Goal: Contribute content: Add original content to the website for others to see

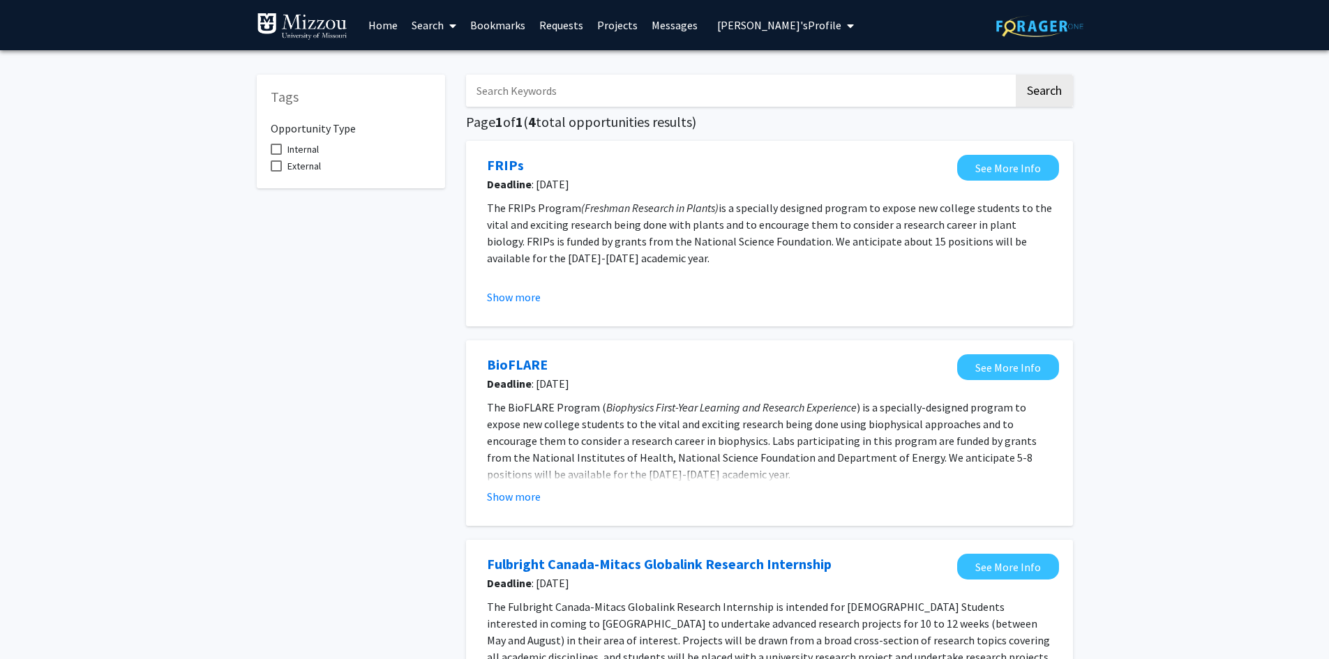
drag, startPoint x: 0, startPoint y: 0, endPoint x: 1217, endPoint y: 181, distance: 1229.9
click at [1217, 181] on div "Tags Opportunity Type Internal External Search Page 1 of 1 ( 4 total opportunit…" at bounding box center [664, 531] width 1329 height 963
click at [379, 24] on link "Home" at bounding box center [382, 25] width 43 height 49
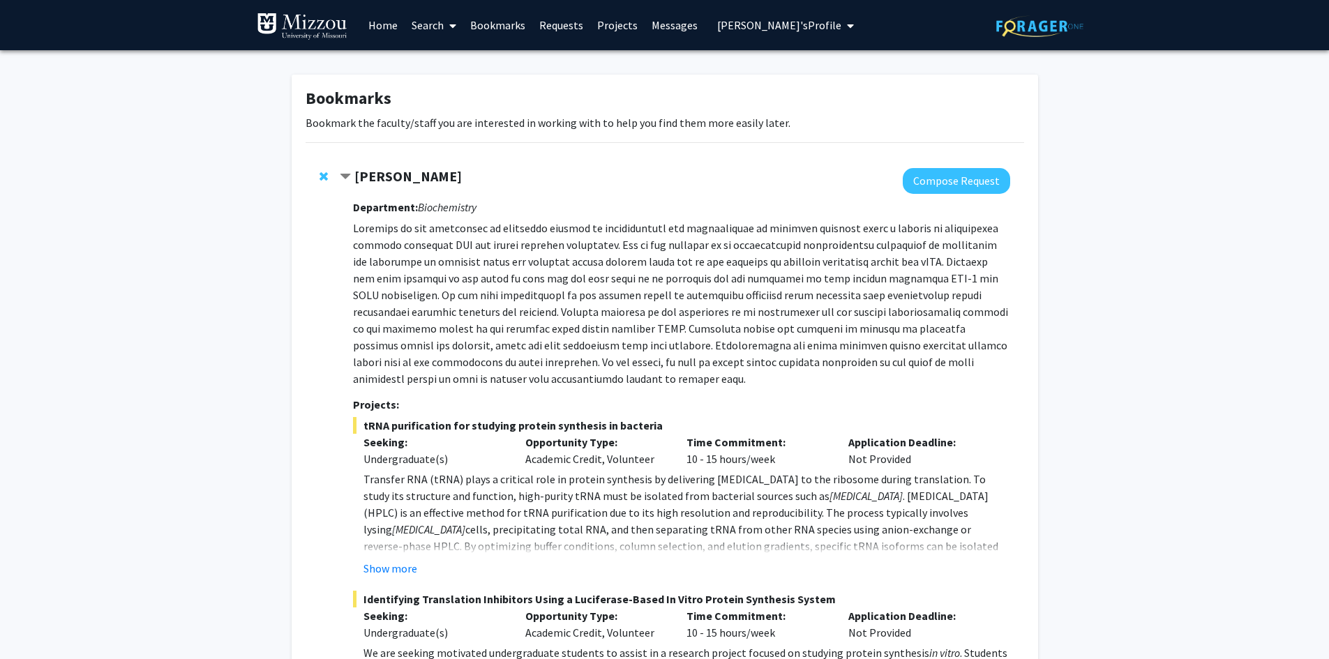
scroll to position [640, 0]
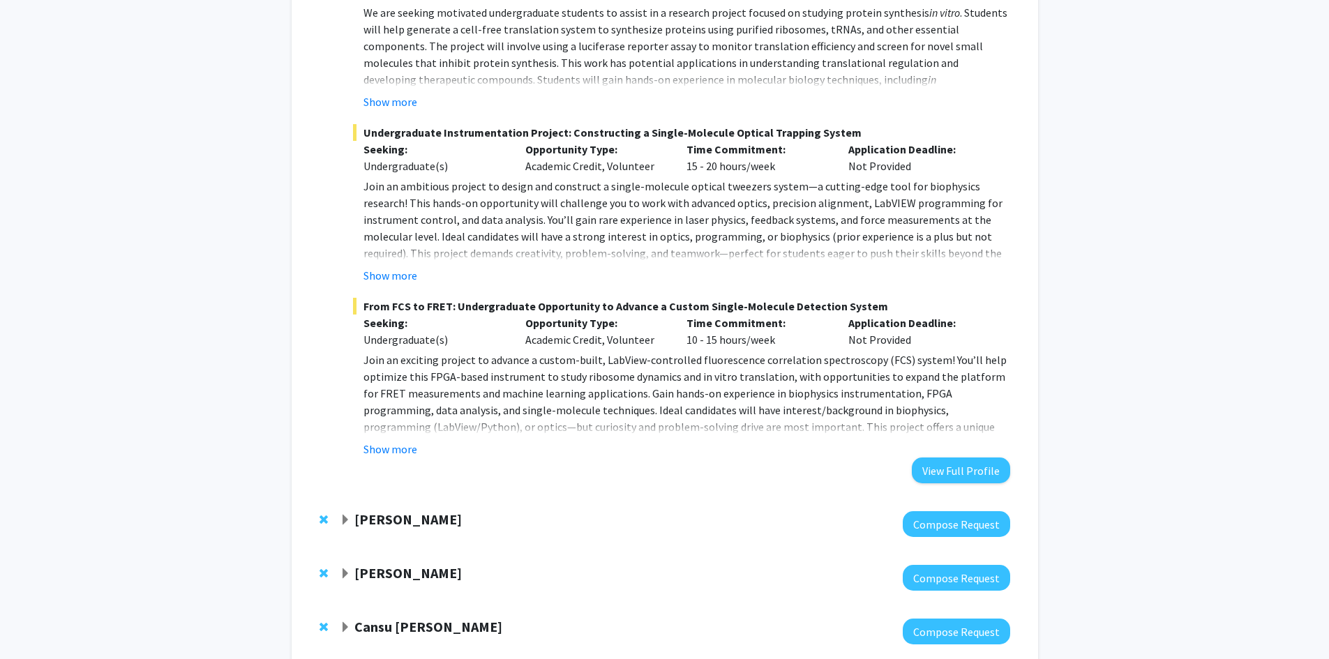
click at [153, 207] on div "Bookmarks Bookmark the faculty/staff you are interested in working with to help…" at bounding box center [664, 137] width 1329 height 1455
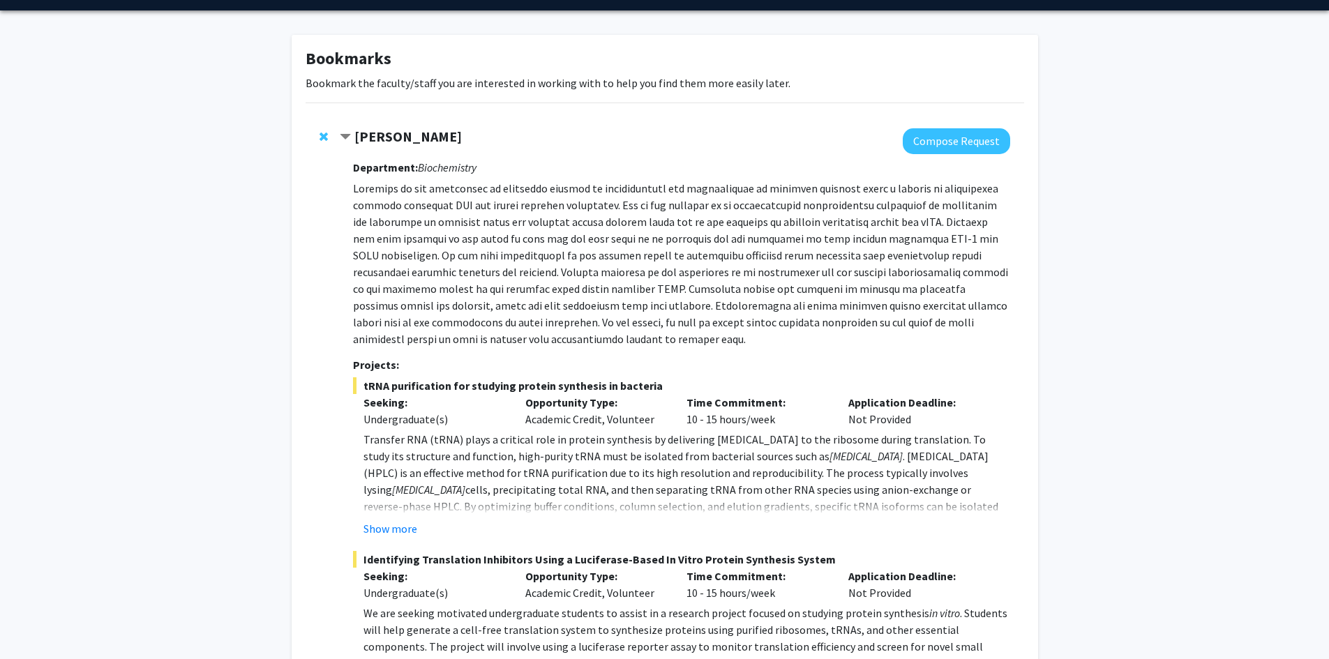
scroll to position [0, 0]
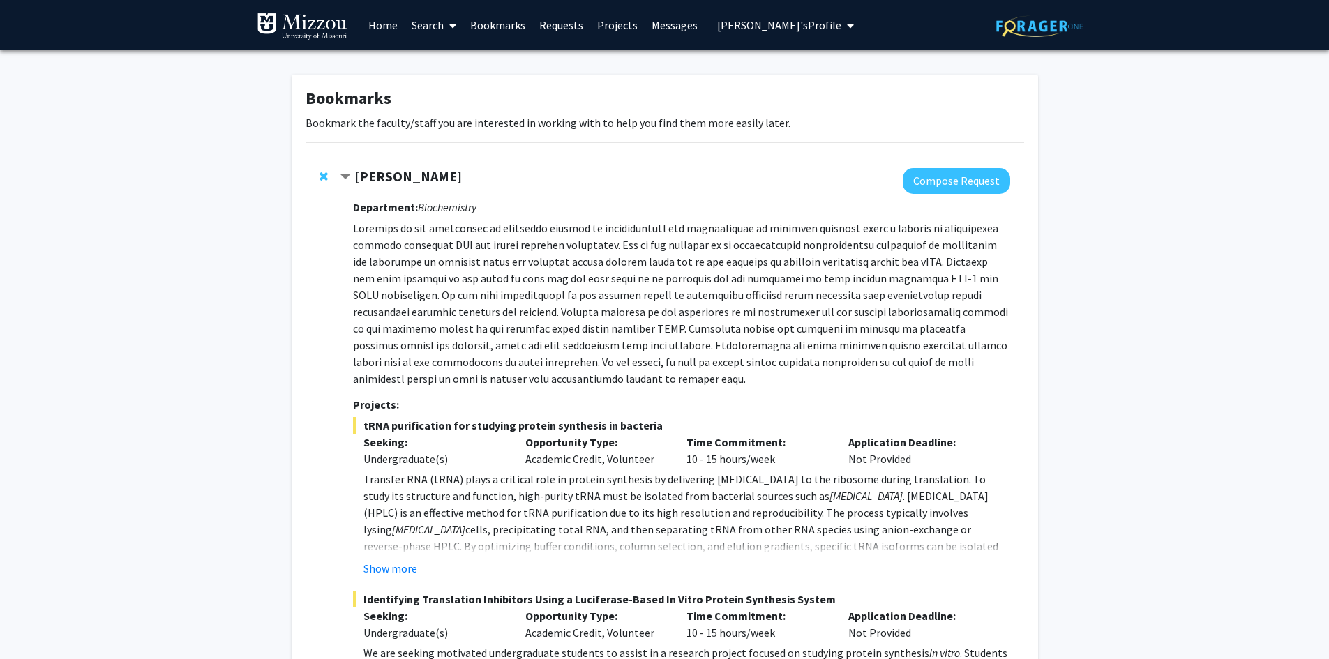
click at [728, 24] on span "[PERSON_NAME]'s Profile" at bounding box center [779, 25] width 124 height 14
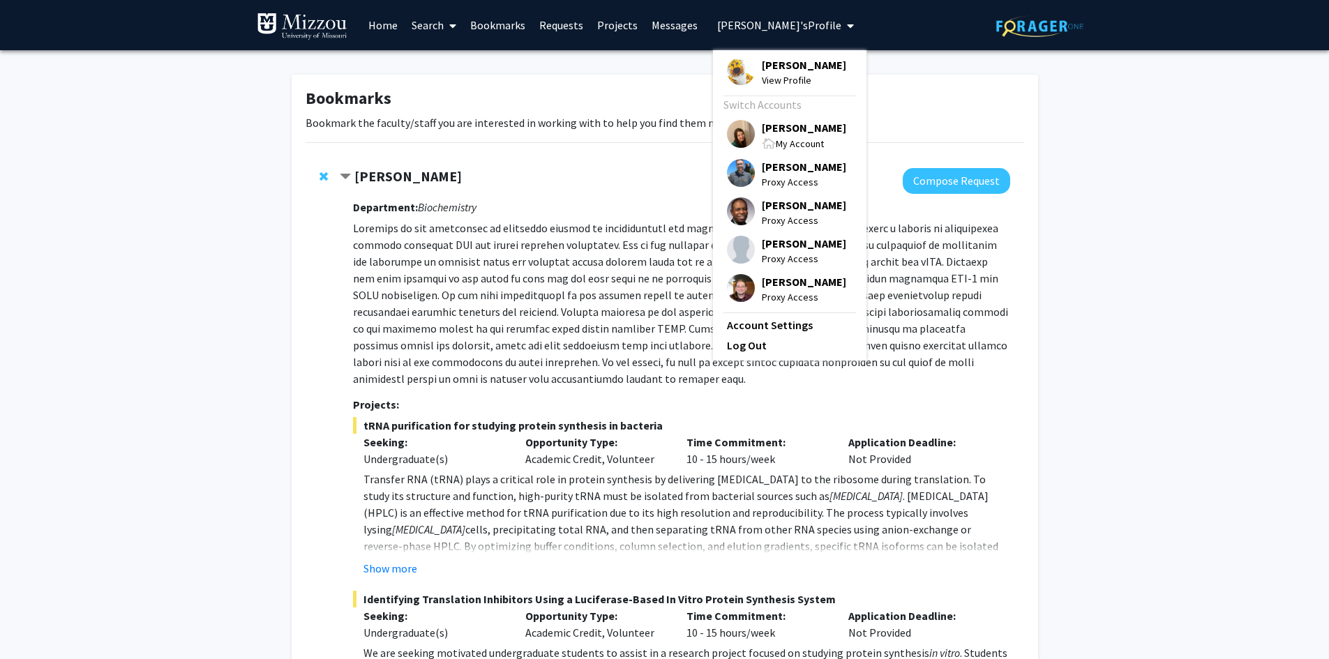
click at [764, 133] on span "[PERSON_NAME]" at bounding box center [804, 127] width 84 height 15
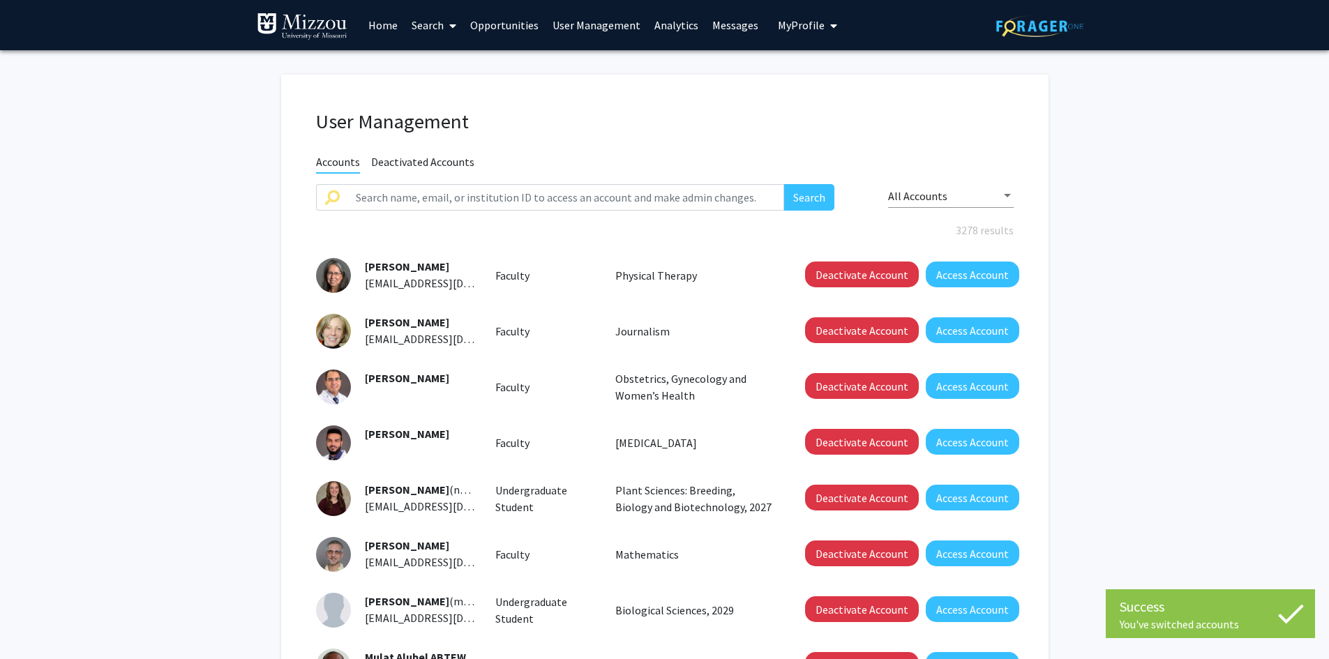
click at [521, 24] on link "Opportunities" at bounding box center [504, 25] width 82 height 49
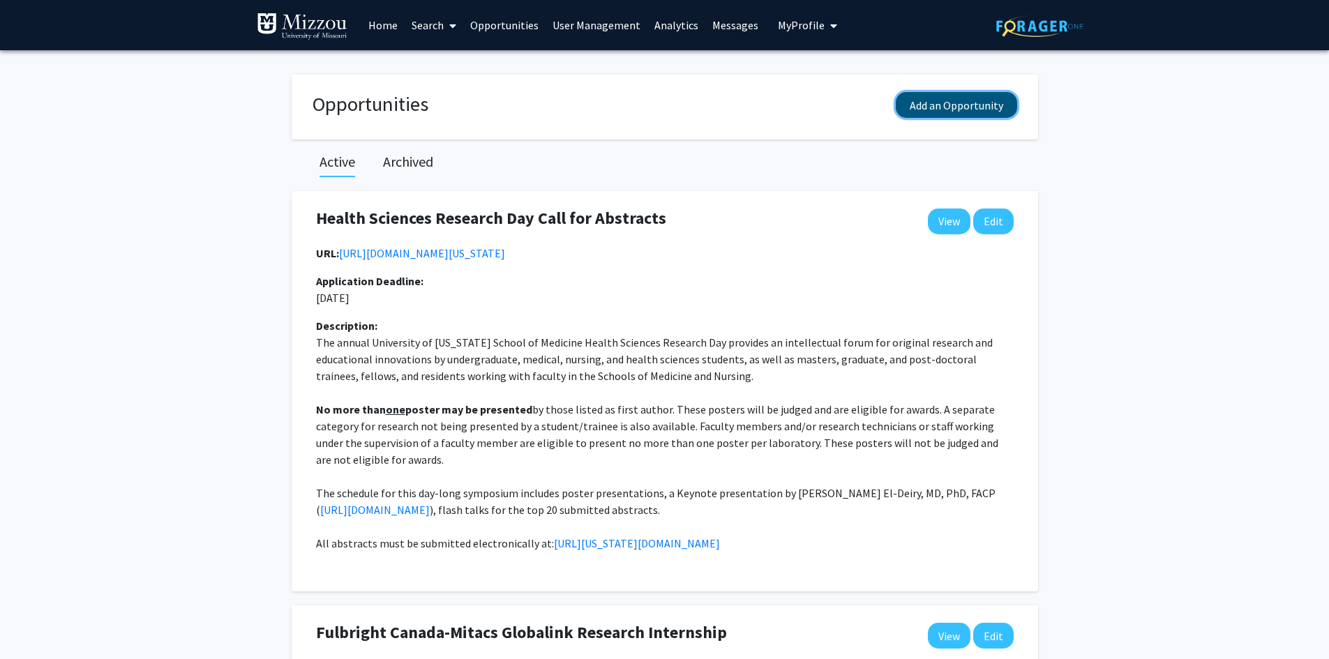
click at [946, 107] on button "Add an Opportunity" at bounding box center [956, 105] width 121 height 26
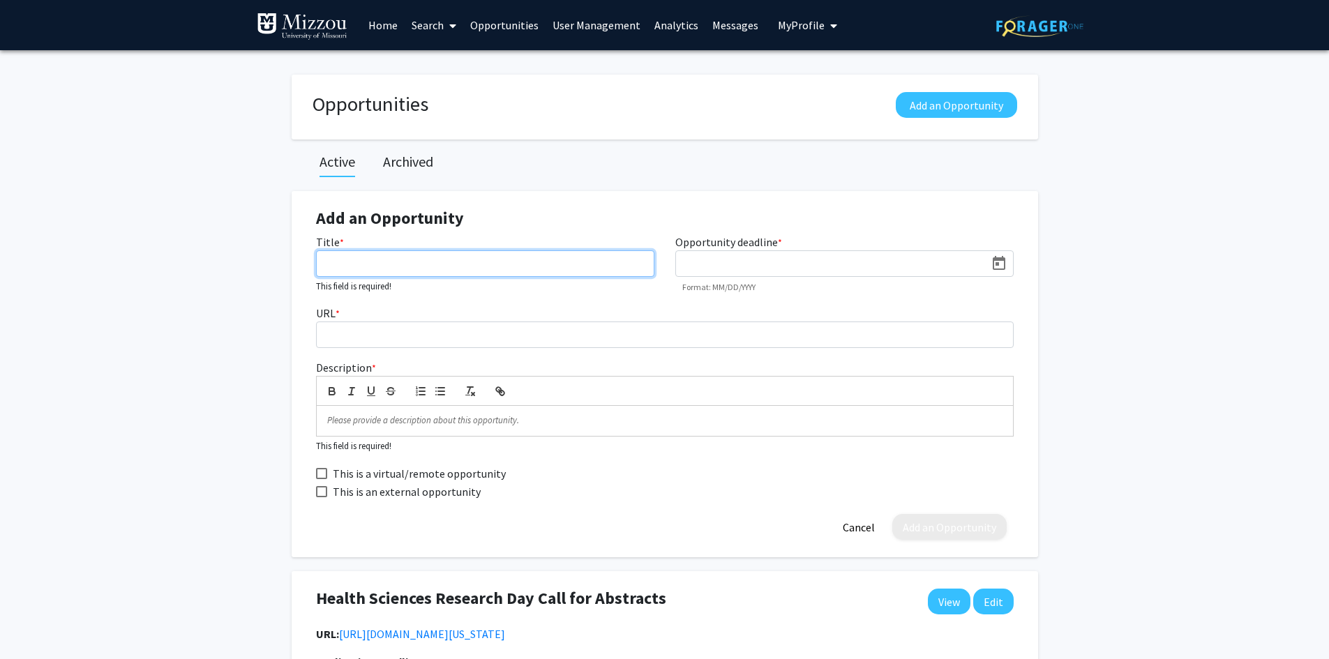
click at [497, 262] on input "Title *" at bounding box center [485, 263] width 338 height 27
paste input "[PERSON_NAME]'s Entrepreneur Quest Pitch Competition"
type input "[PERSON_NAME]'s Entrepreneur Quest Pitch Competition"
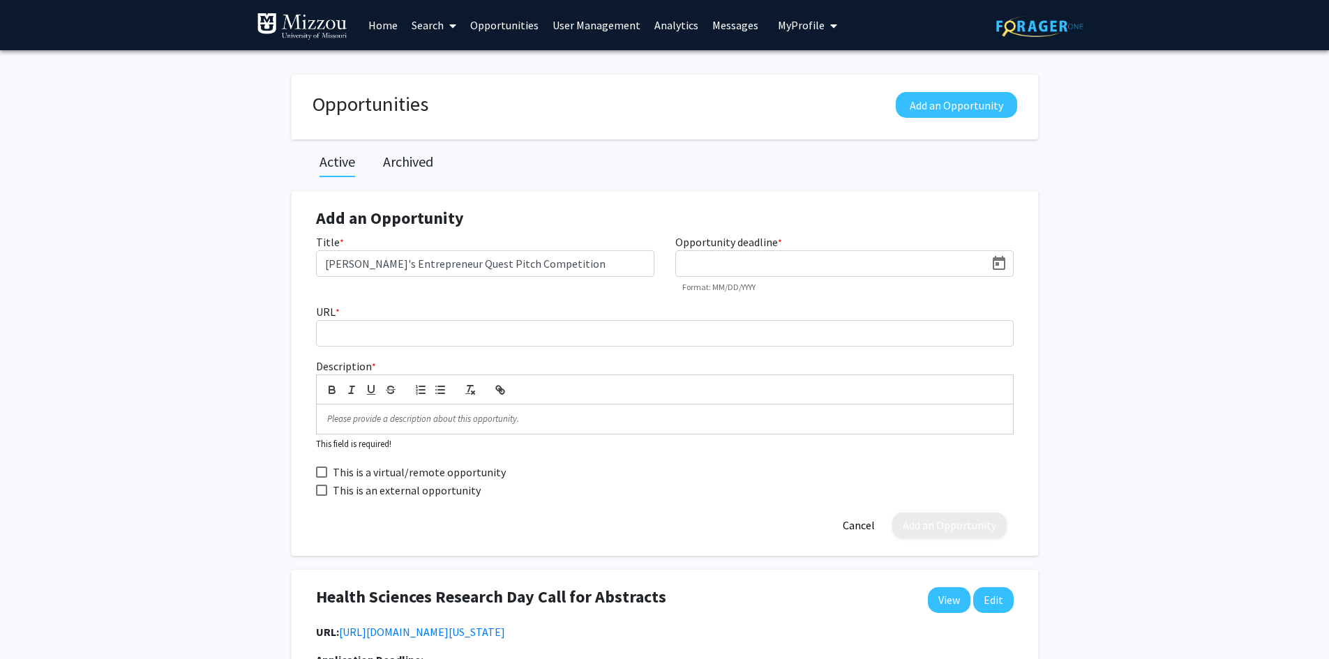
click at [1002, 266] on icon "Open calendar" at bounding box center [999, 263] width 17 height 17
click at [865, 306] on button "Next month" at bounding box center [864, 306] width 28 height 28
click at [833, 389] on div "5" at bounding box center [834, 394] width 25 height 25
type input "[DATE]"
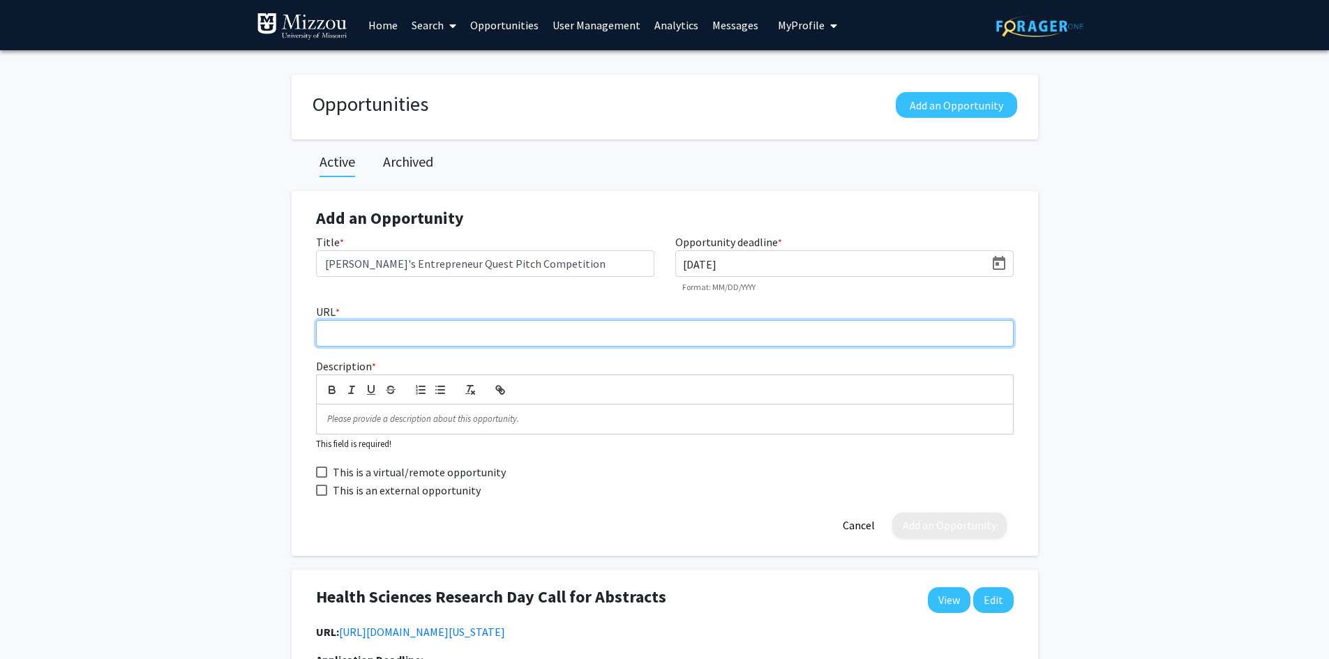
click at [588, 334] on input "URL *" at bounding box center [665, 333] width 698 height 27
paste input "[URL][DOMAIN_NAME][US_STATE][PERSON_NAME]"
type input "[URL][DOMAIN_NAME][US_STATE][PERSON_NAME]"
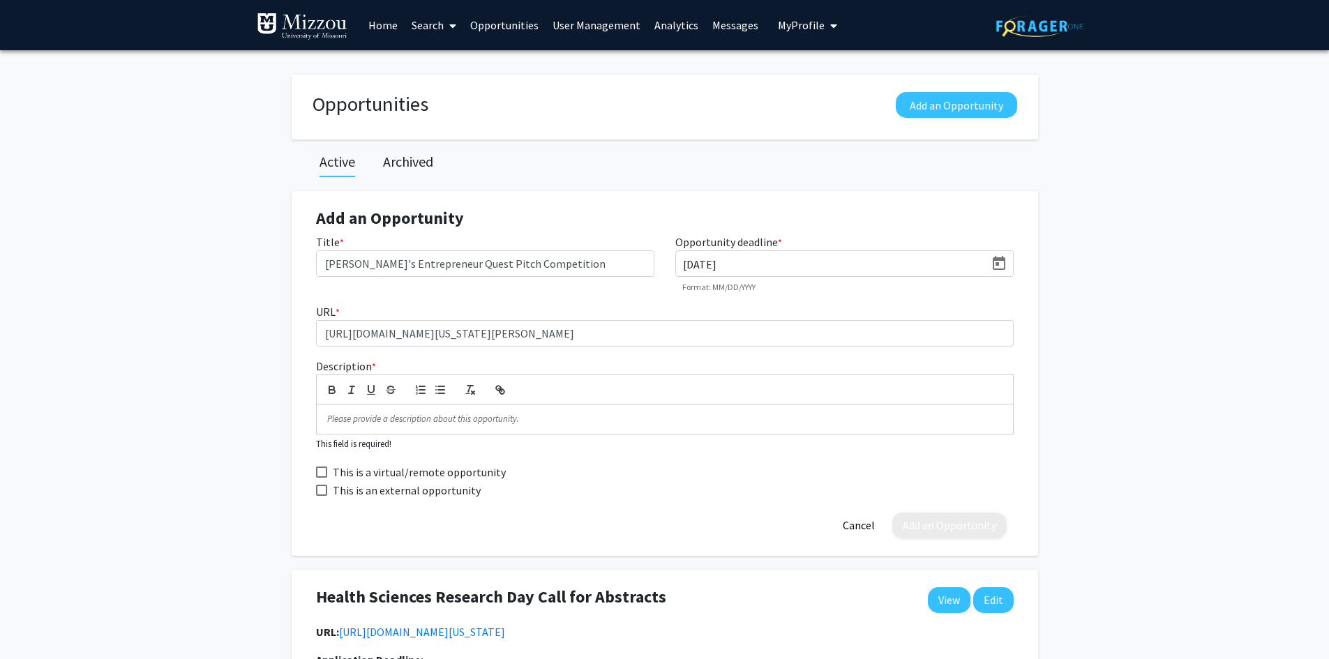
click at [792, 418] on p at bounding box center [664, 419] width 675 height 13
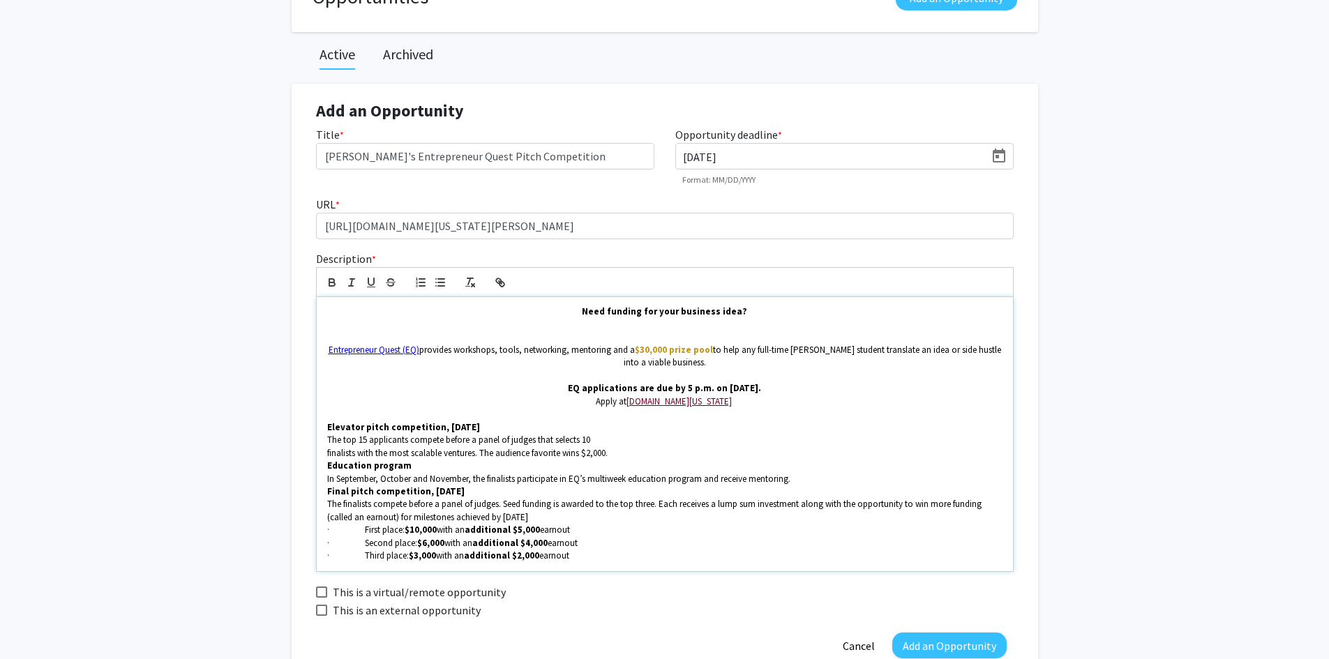
scroll to position [140, 0]
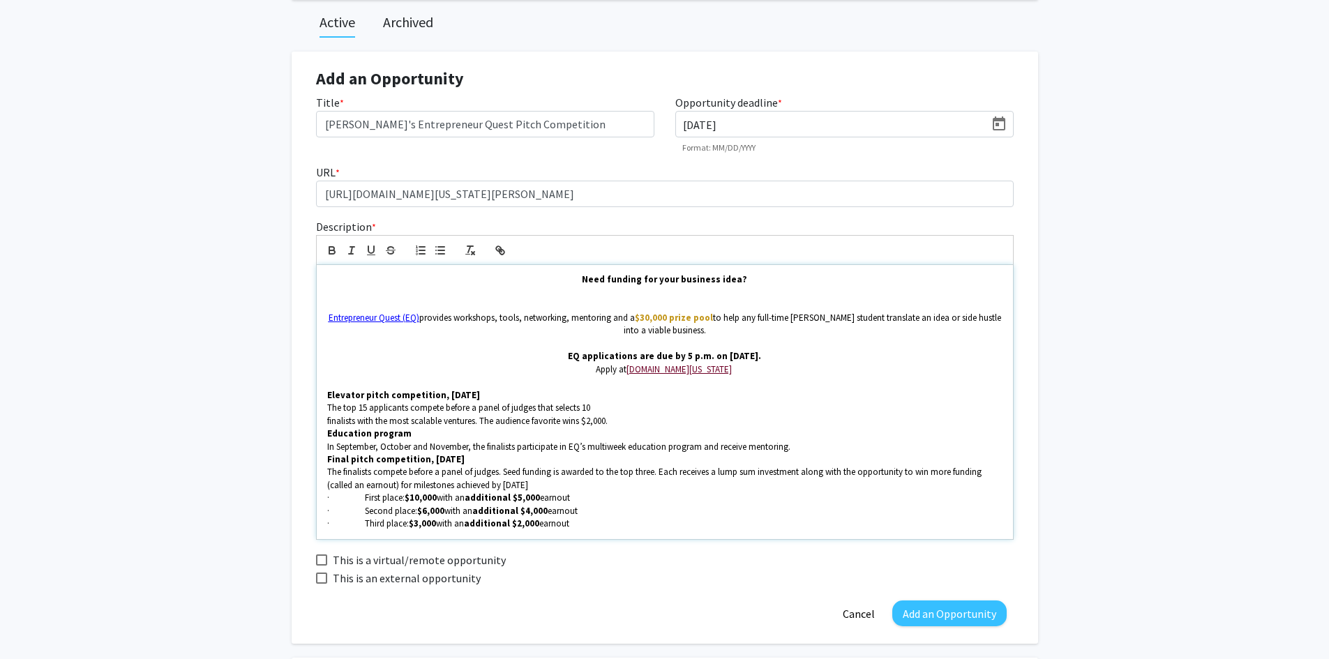
click at [603, 525] on p "· Third place: $3,000 with an additional $2,000 earnout" at bounding box center [664, 524] width 675 height 13
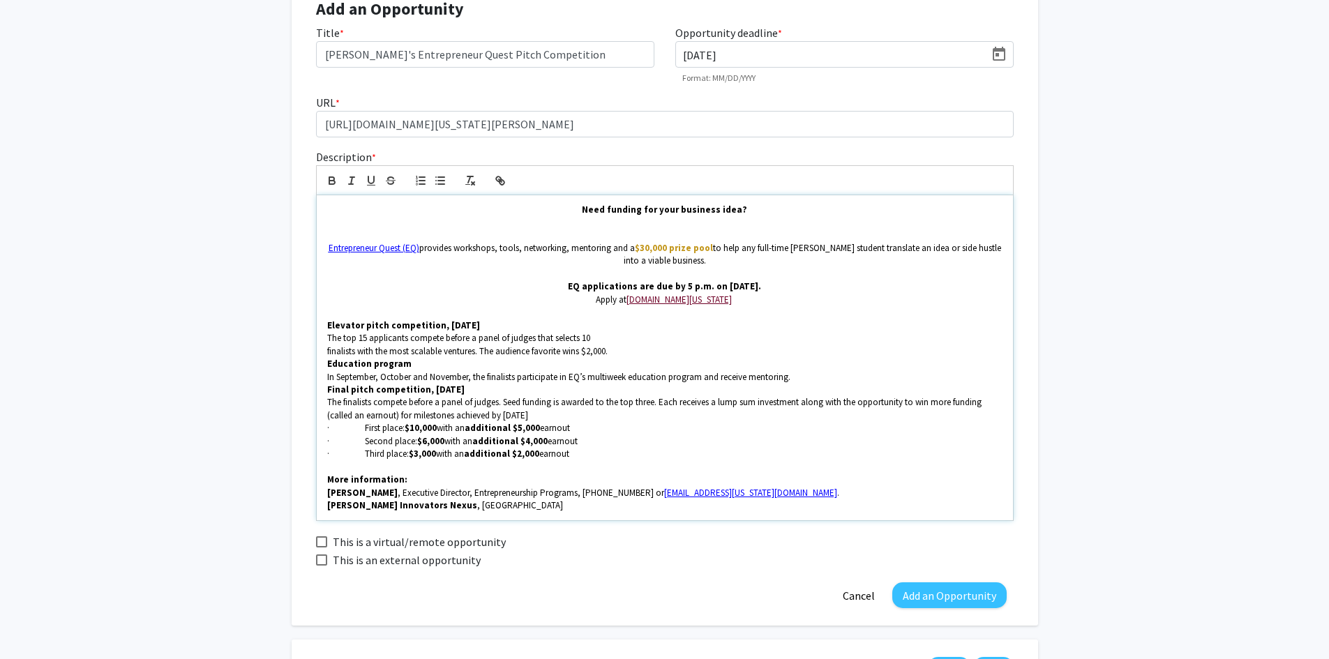
scroll to position [279, 0]
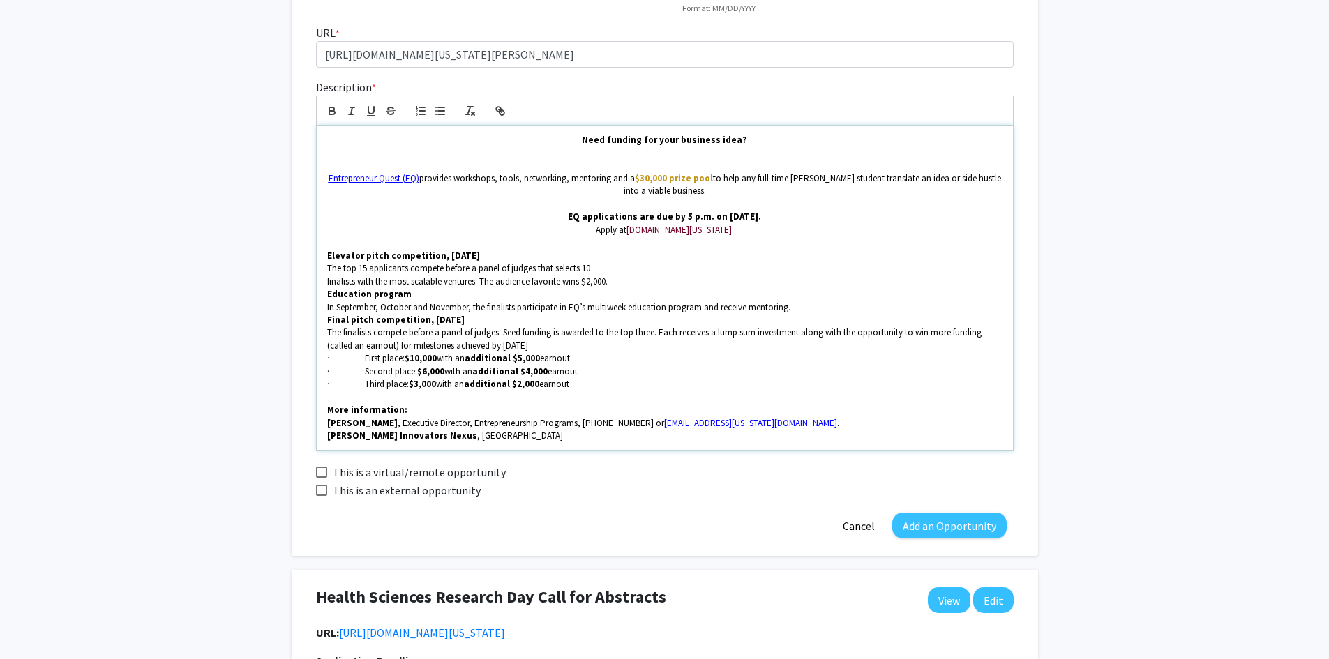
click at [542, 440] on p "[PERSON_NAME] Innovators Nexus , 1210C [GEOGRAPHIC_DATA]" at bounding box center [664, 436] width 675 height 13
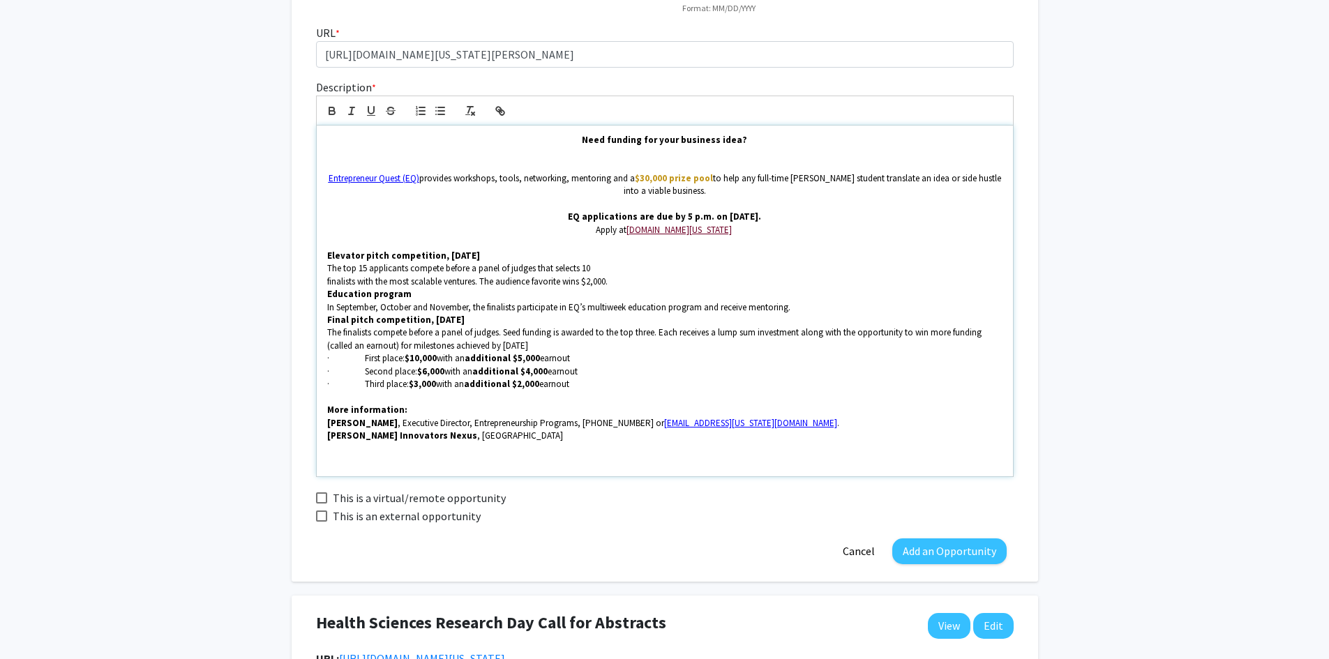
drag, startPoint x: 539, startPoint y: 463, endPoint x: 788, endPoint y: 455, distance: 248.5
click at [788, 455] on p at bounding box center [664, 448] width 675 height 13
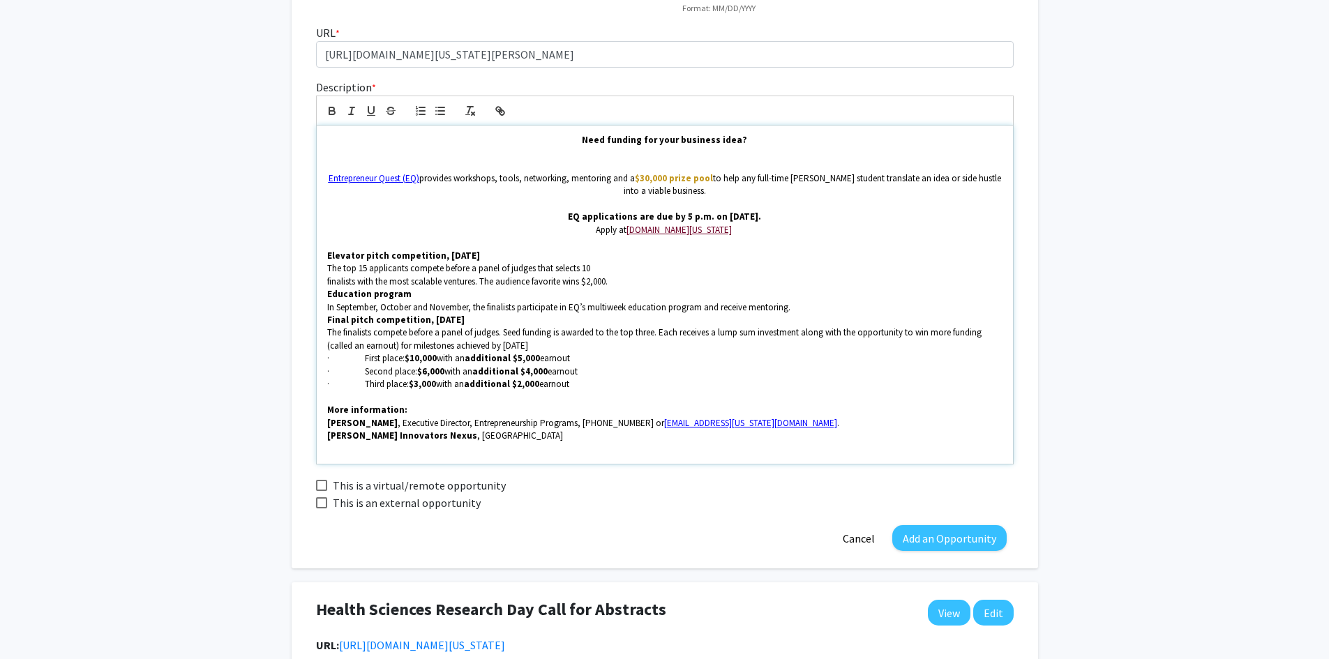
click at [758, 456] on div "Need funding for your business idea? Entrepreneur Quest (EQ) provides workshops…" at bounding box center [665, 295] width 696 height 338
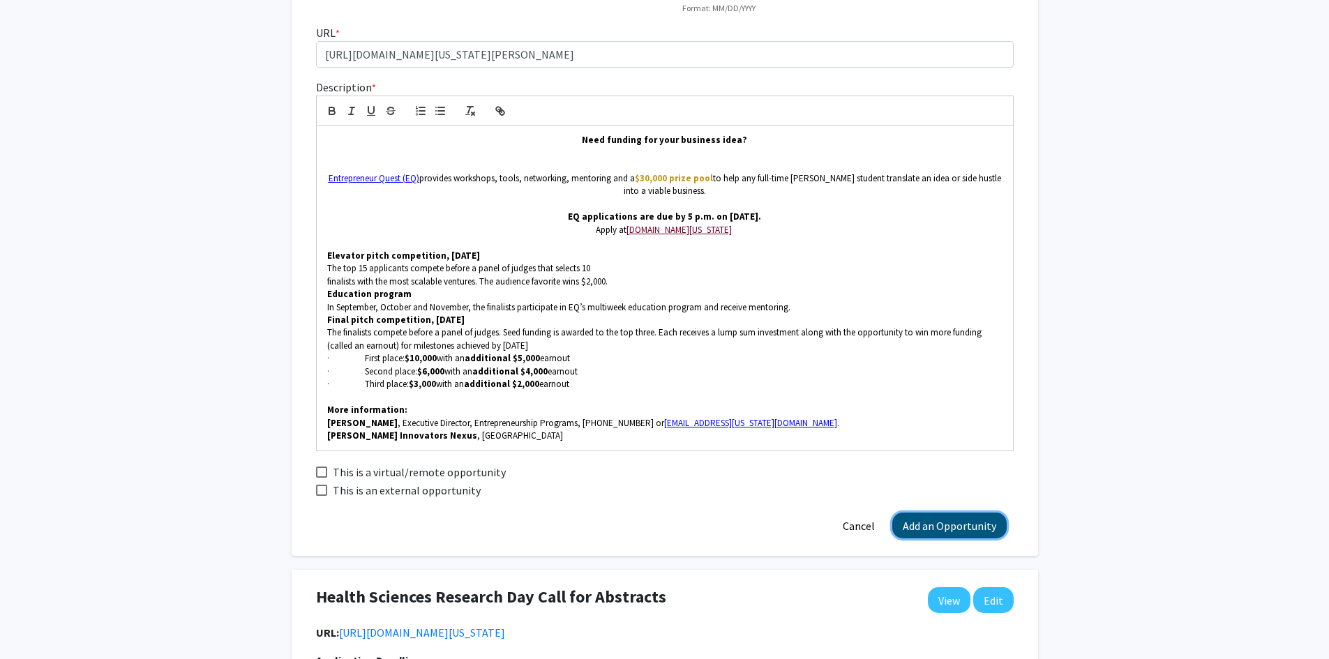
click at [950, 525] on button "Add an Opportunity" at bounding box center [949, 526] width 114 height 26
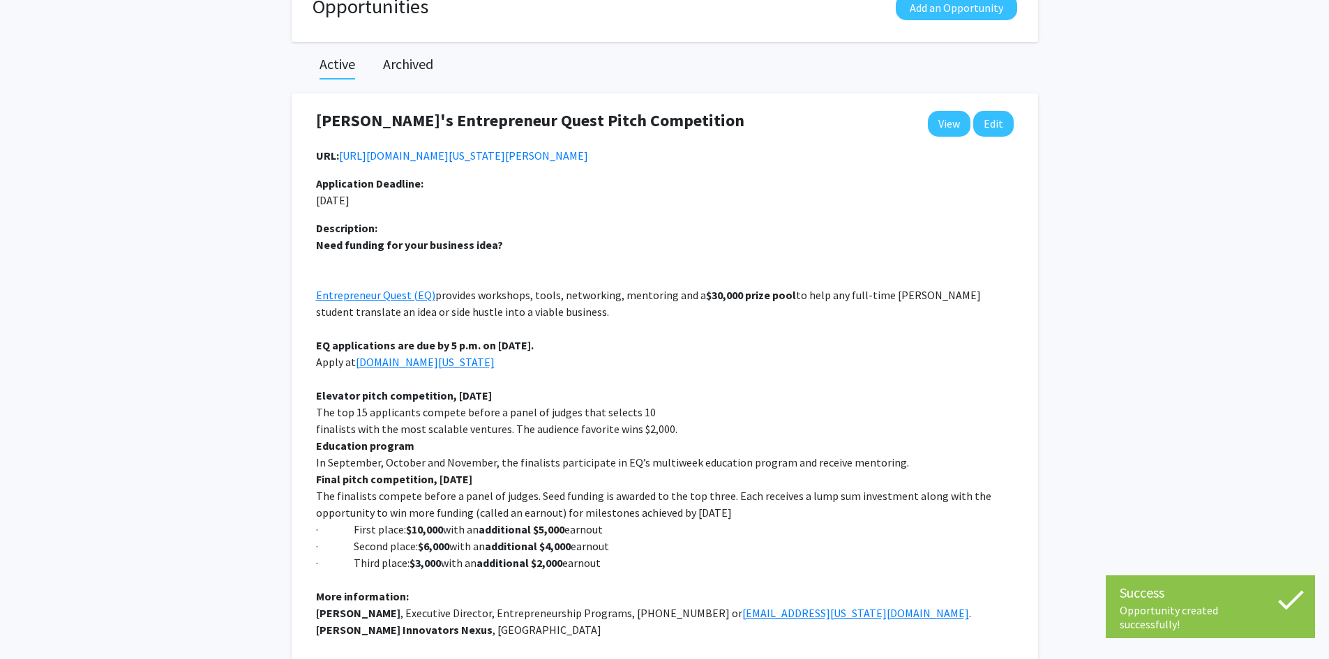
scroll to position [97, 0]
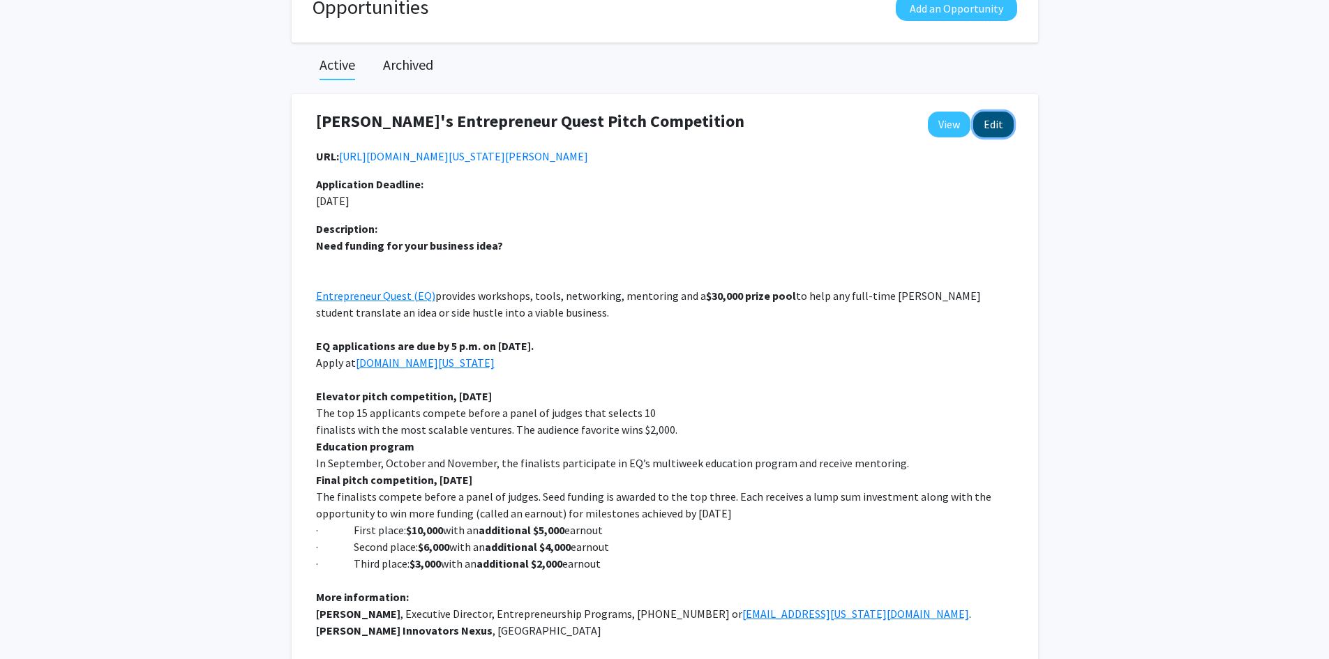
click at [1000, 122] on button "Edit" at bounding box center [993, 125] width 40 height 26
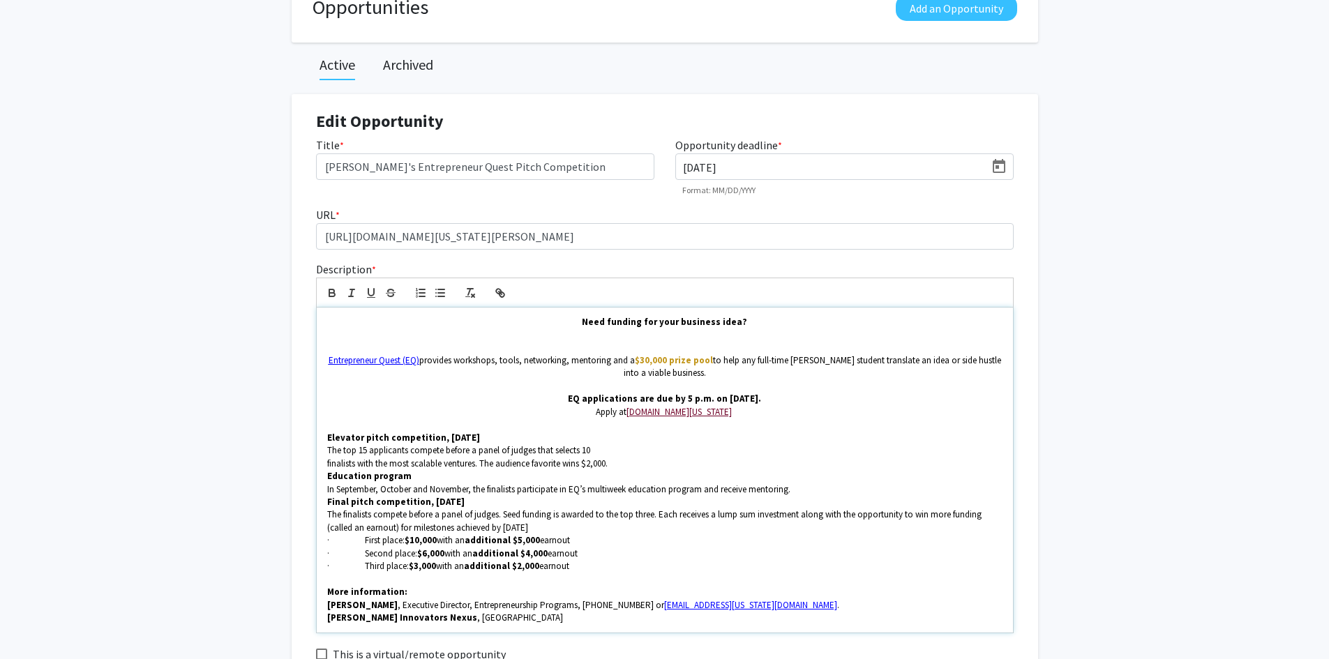
click at [666, 344] on p at bounding box center [664, 348] width 675 height 13
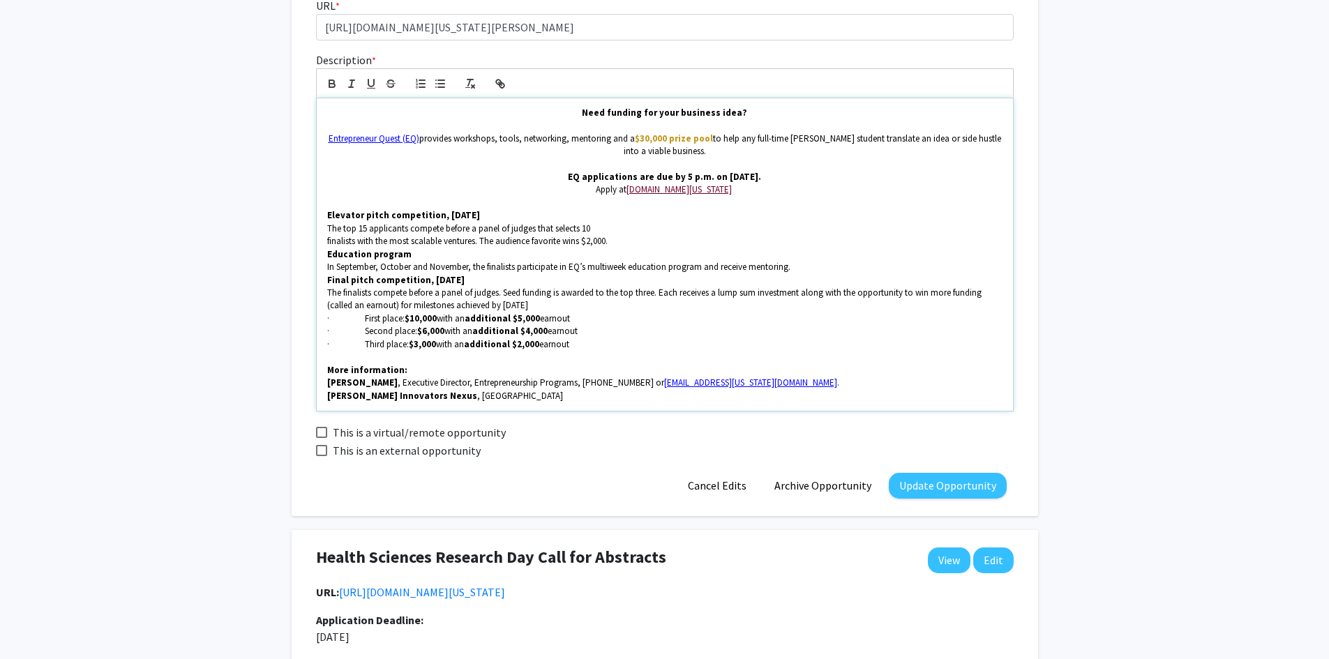
scroll to position [446, 0]
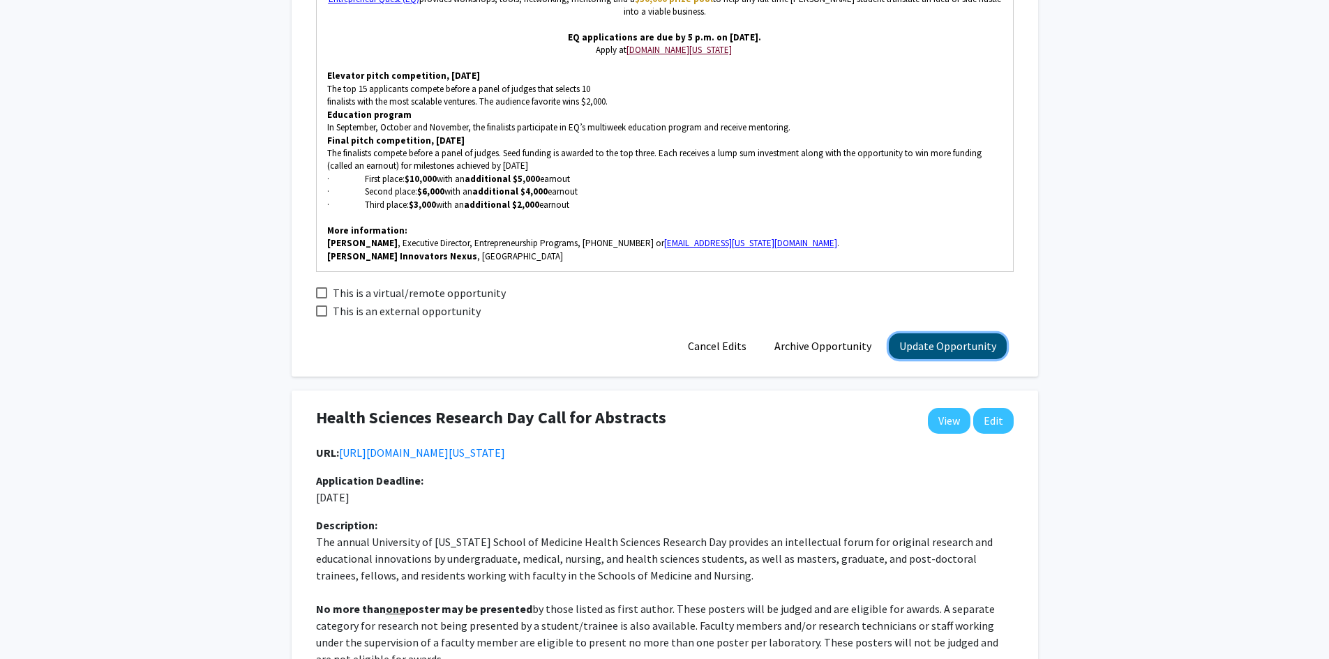
click at [918, 344] on button "Update Opportunity" at bounding box center [948, 346] width 118 height 26
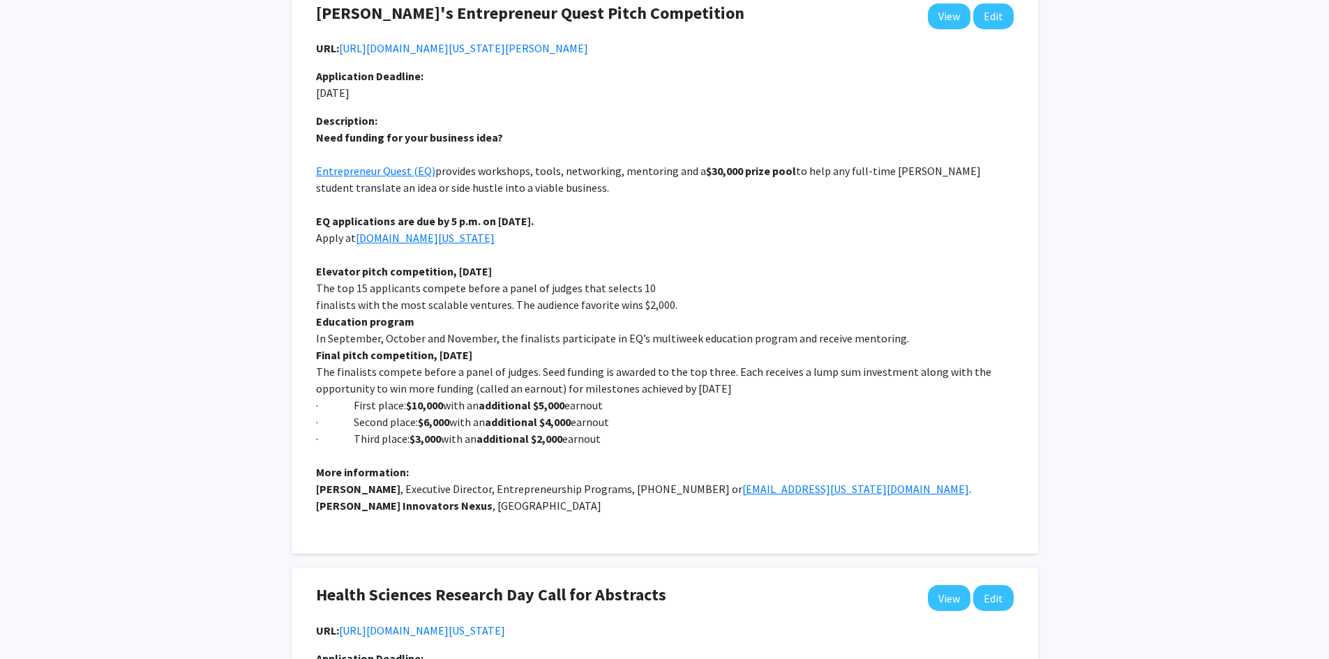
scroll to position [0, 0]
